Goal: Navigation & Orientation: Find specific page/section

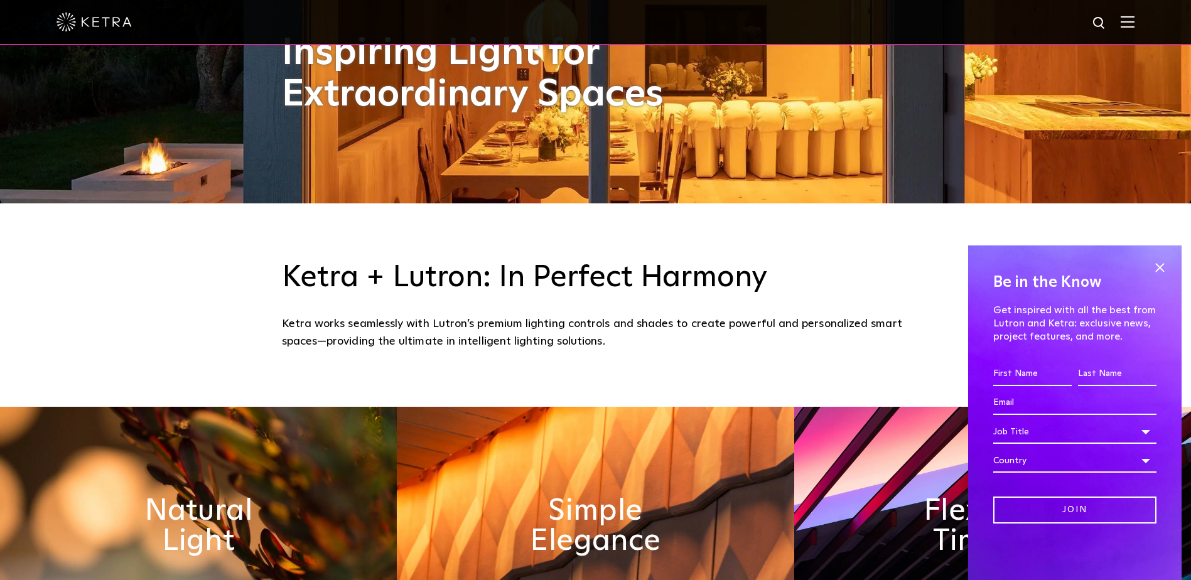
scroll to position [439, 0]
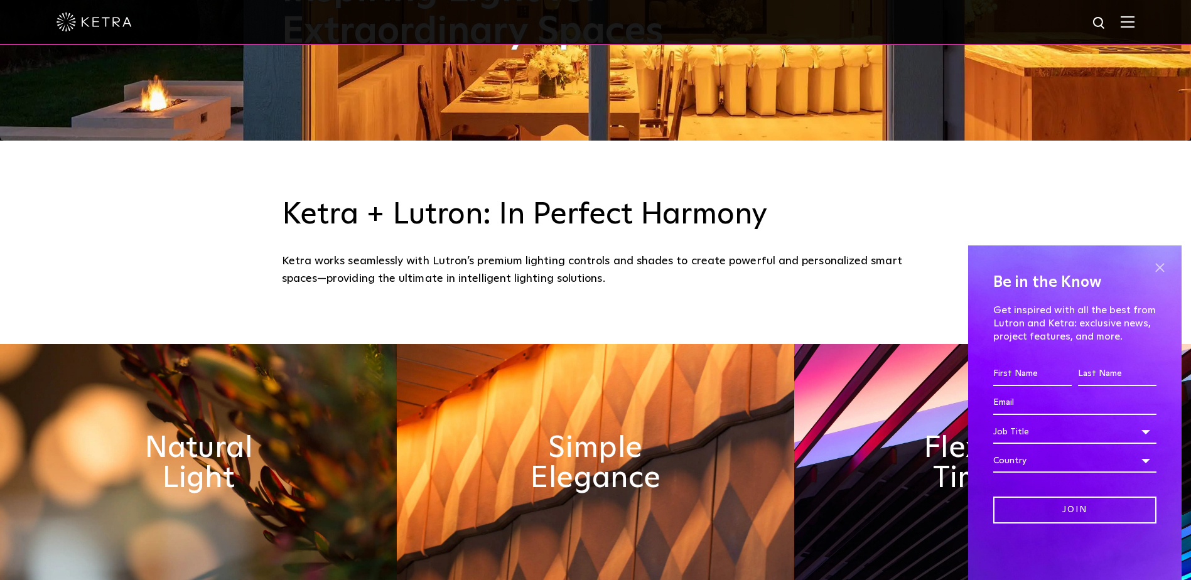
click at [1161, 263] on span at bounding box center [1159, 267] width 19 height 19
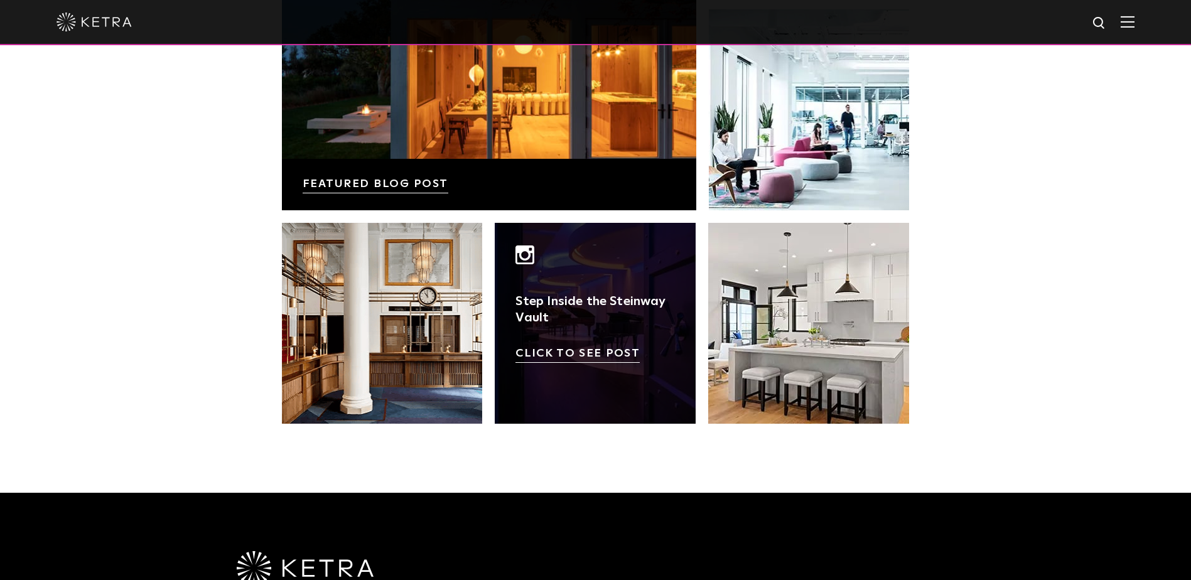
scroll to position [2574, 0]
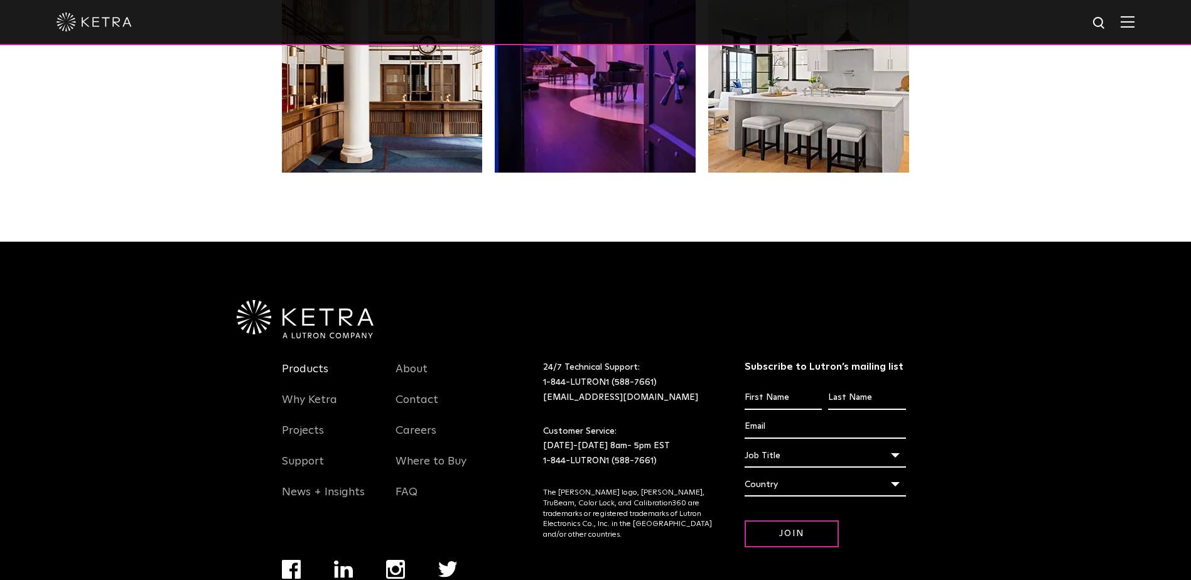
click at [311, 371] on link "Products" at bounding box center [305, 376] width 46 height 29
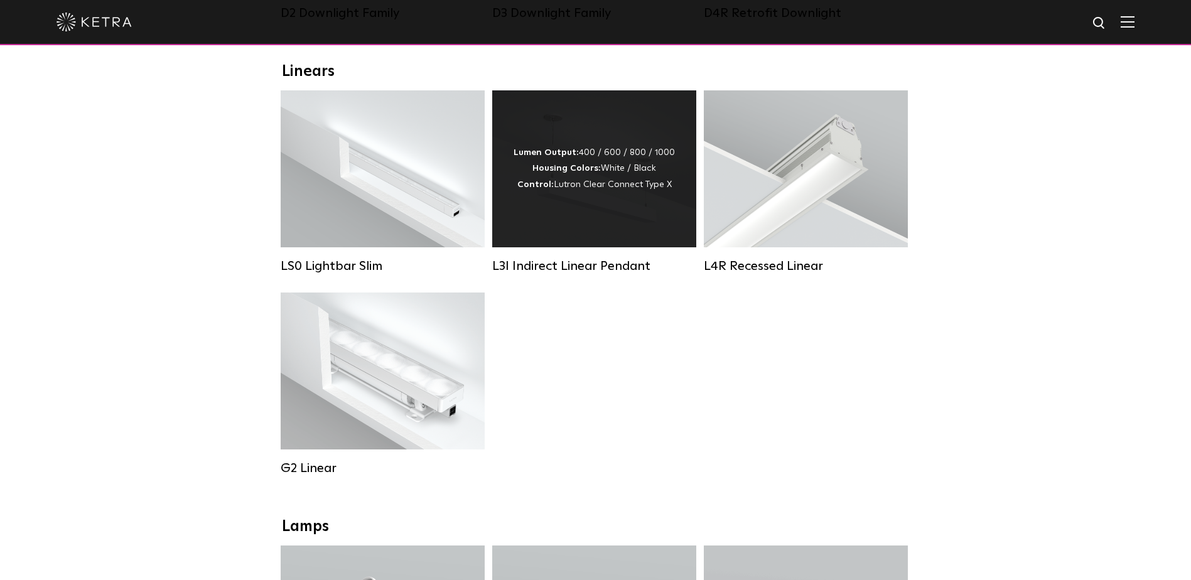
scroll to position [377, 0]
